Goal: Entertainment & Leisure: Consume media (video, audio)

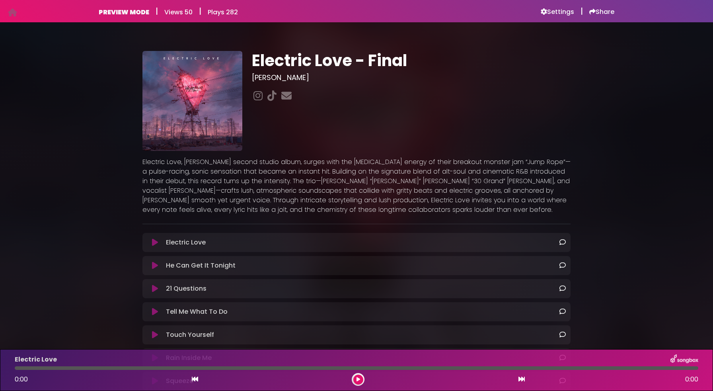
click at [154, 245] on icon at bounding box center [155, 242] width 6 height 8
click at [154, 240] on icon at bounding box center [155, 242] width 6 height 8
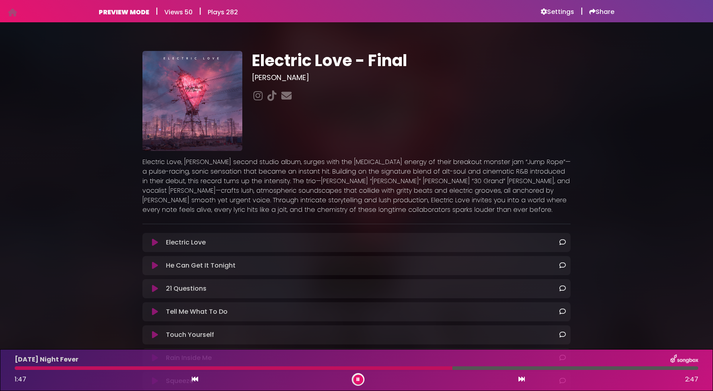
click at [647, 300] on div "Electric Love - Final [PERSON_NAME]" at bounding box center [356, 322] width 713 height 581
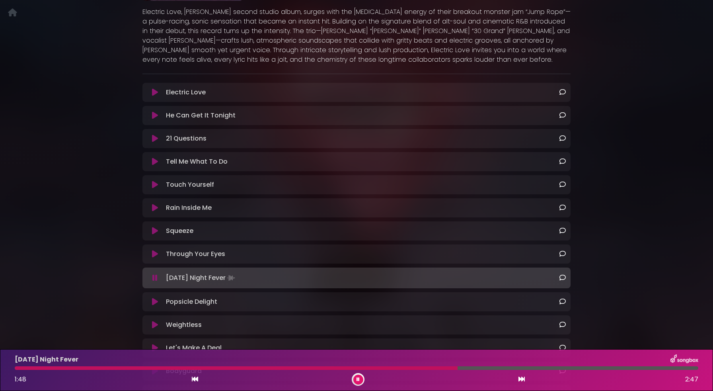
scroll to position [151, 0]
click at [155, 206] on icon at bounding box center [155, 206] width 6 height 8
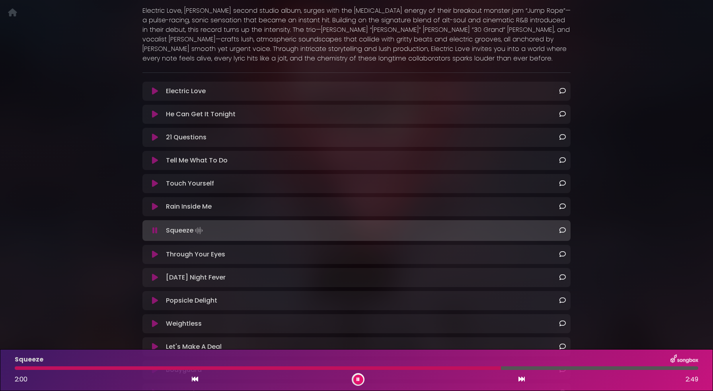
click at [360, 378] on button at bounding box center [358, 379] width 10 height 10
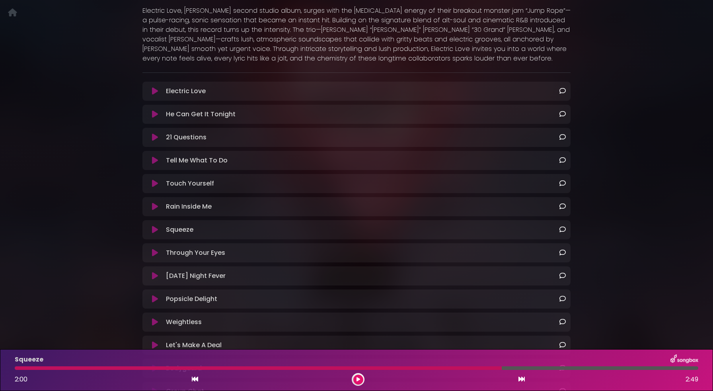
click at [360, 378] on button at bounding box center [358, 379] width 10 height 10
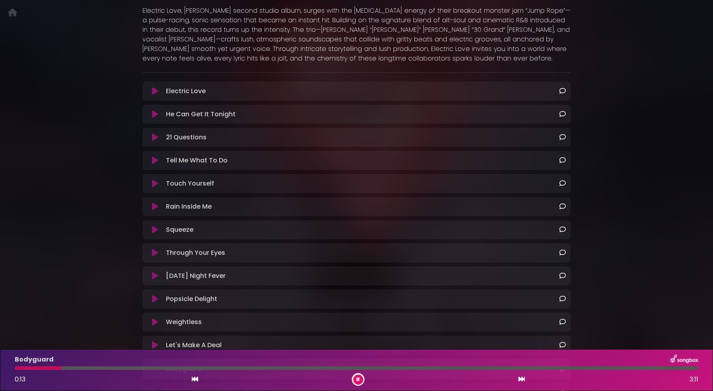
click at [636, 308] on div "Electric Love - Final [PERSON_NAME]" at bounding box center [356, 171] width 713 height 581
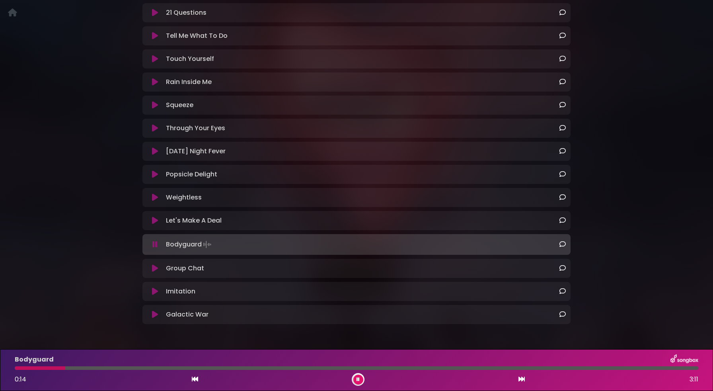
scroll to position [280, 0]
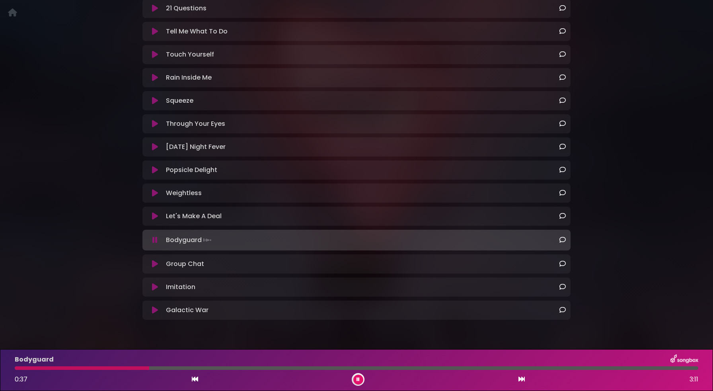
click at [355, 376] on button at bounding box center [358, 379] width 10 height 10
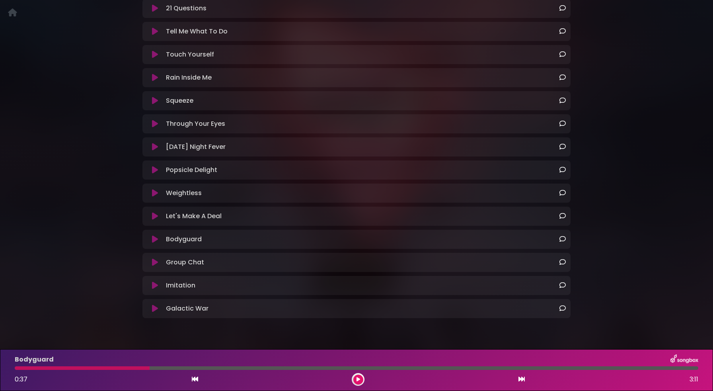
click at [354, 380] on button at bounding box center [358, 379] width 10 height 10
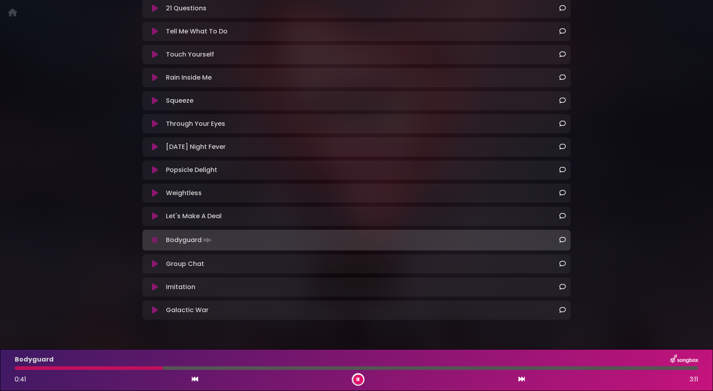
click at [15, 369] on div at bounding box center [89, 368] width 148 height 4
click at [614, 126] on div "Electric Love - Final [PERSON_NAME]" at bounding box center [356, 42] width 525 height 581
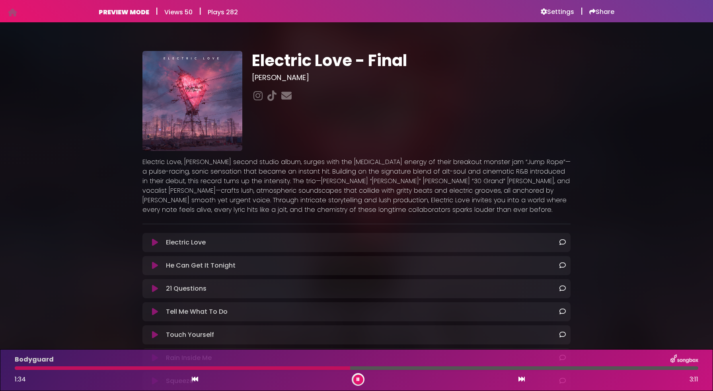
scroll to position [0, 0]
click at [593, 12] on icon at bounding box center [592, 11] width 6 height 6
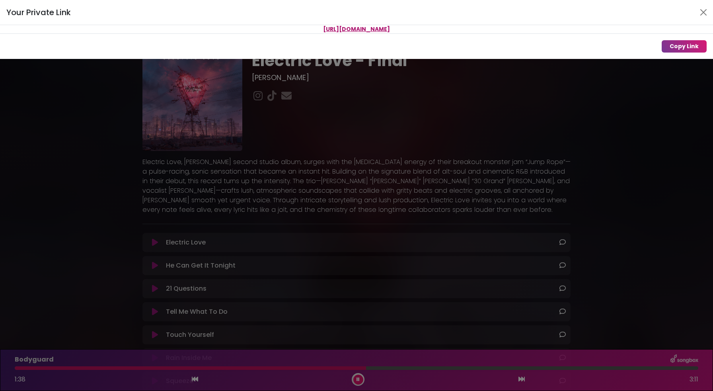
click at [653, 105] on div "Your Private Link [URL][DOMAIN_NAME] Copy Link" at bounding box center [356, 195] width 713 height 391
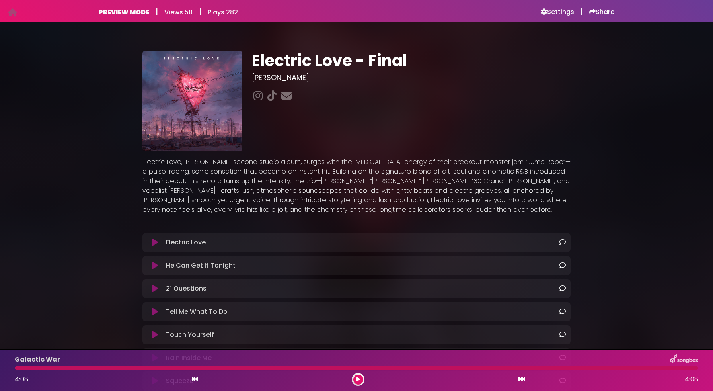
click at [360, 377] on button at bounding box center [358, 379] width 10 height 10
click at [153, 242] on icon at bounding box center [155, 242] width 6 height 8
